Goal: Information Seeking & Learning: Learn about a topic

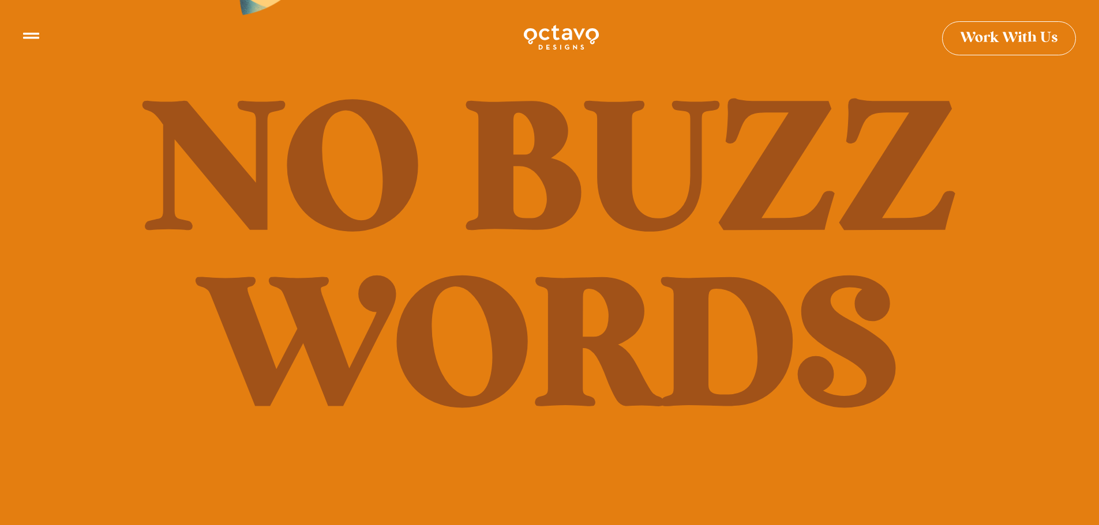
click at [36, 32] on icon at bounding box center [31, 31] width 16 height 6
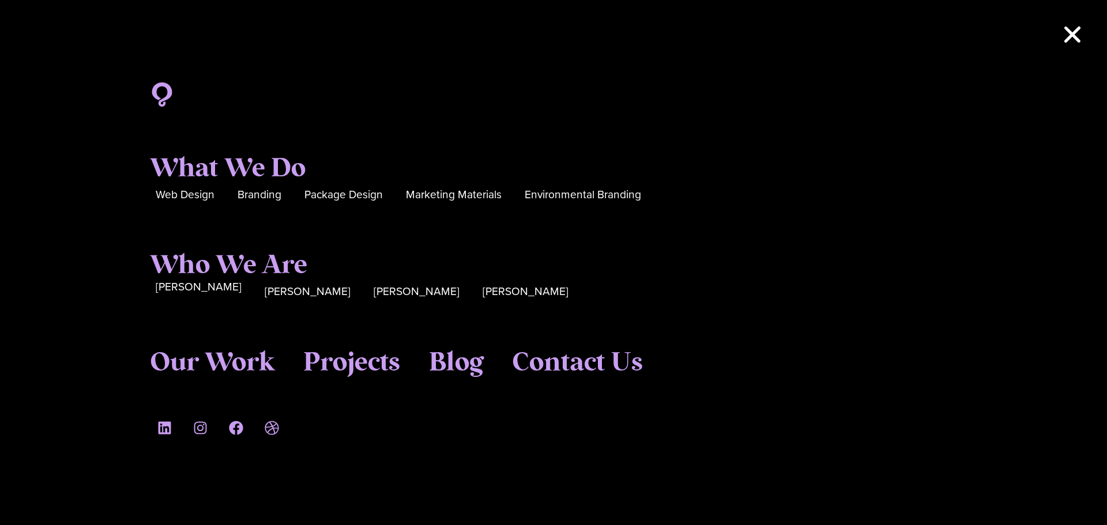
click at [186, 292] on span "[PERSON_NAME]" at bounding box center [199, 288] width 86 height 18
click at [272, 295] on span "[PERSON_NAME]" at bounding box center [308, 288] width 86 height 18
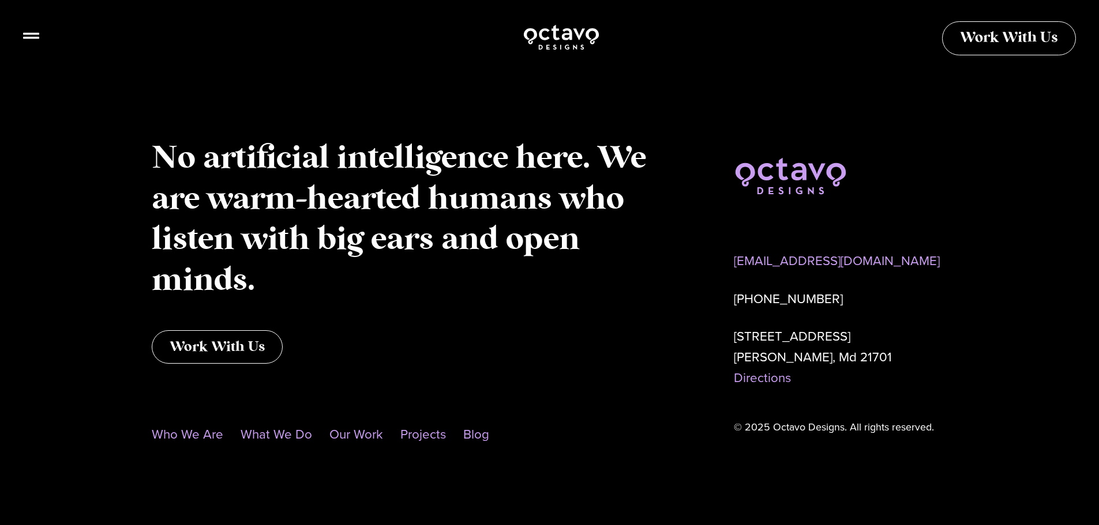
scroll to position [1644, 0]
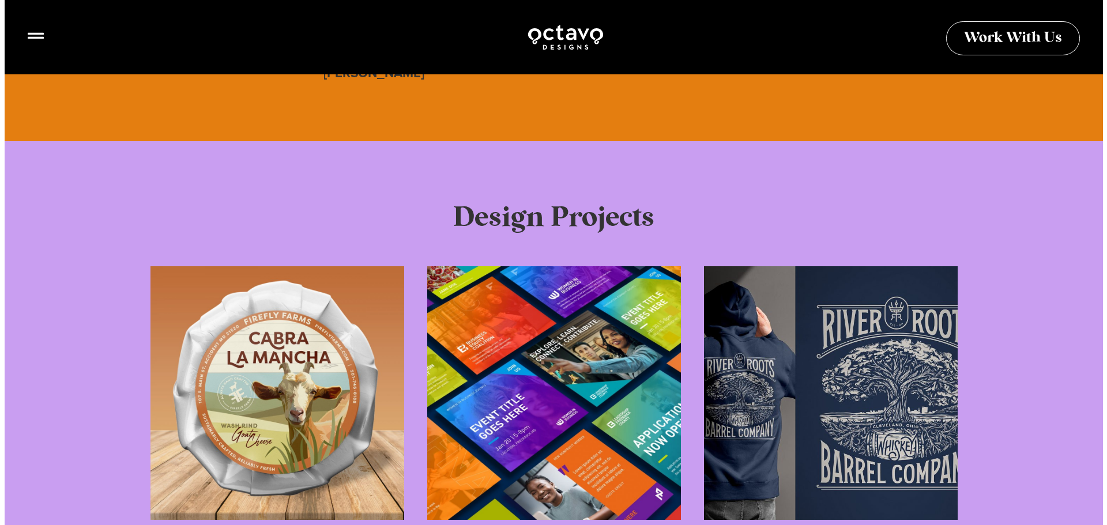
scroll to position [63, 0]
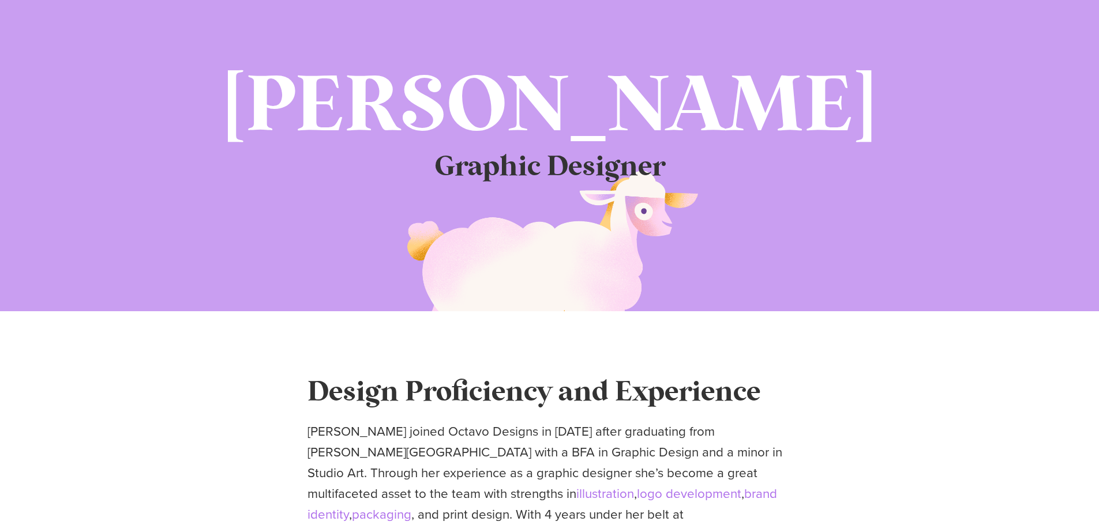
click at [33, 37] on icon at bounding box center [31, 31] width 16 height 16
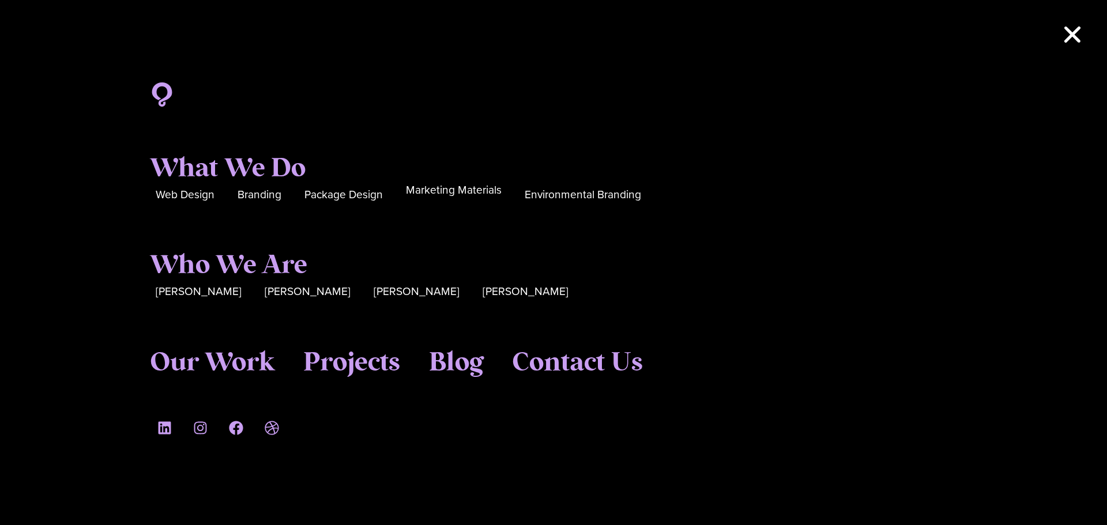
click at [480, 196] on span "Marketing Materials" at bounding box center [454, 191] width 96 height 18
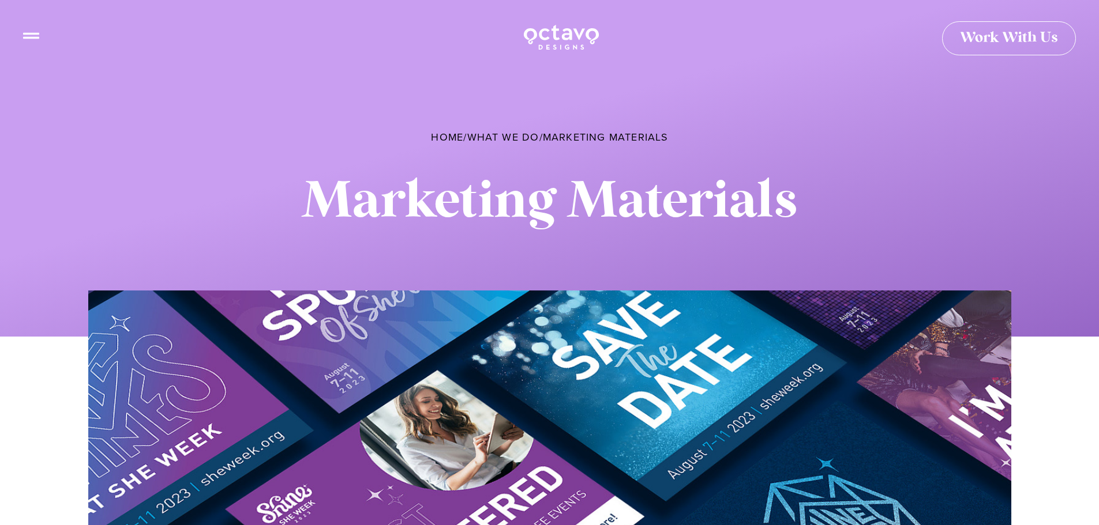
click at [36, 36] on icon at bounding box center [31, 31] width 16 height 16
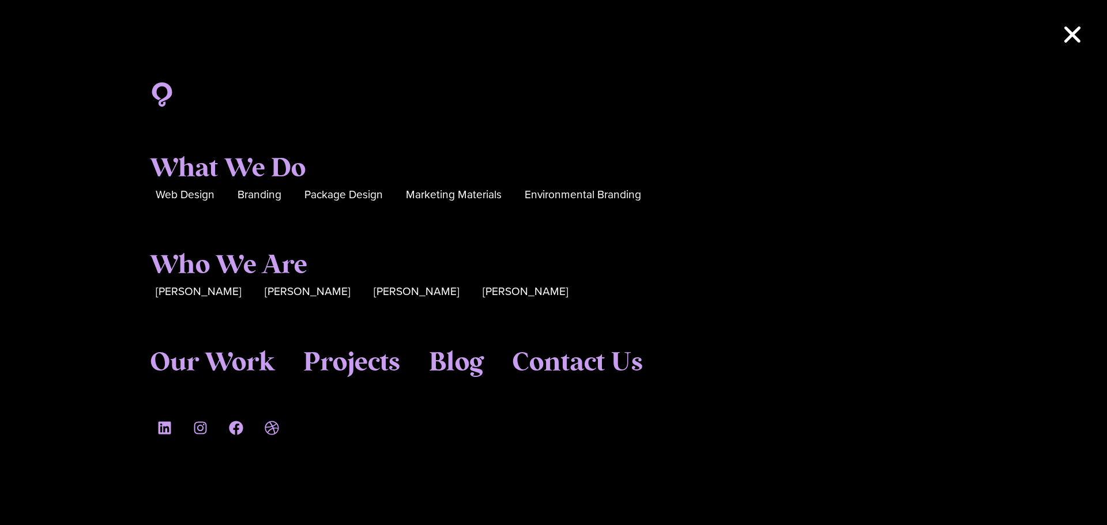
click at [264, 50] on div "What We Do Web Design Branding Package Design Marketing Materials Environmental…" at bounding box center [553, 262] width 807 height 525
click at [1071, 36] on use "Close" at bounding box center [1073, 35] width 16 height 16
